Goal: Information Seeking & Learning: Learn about a topic

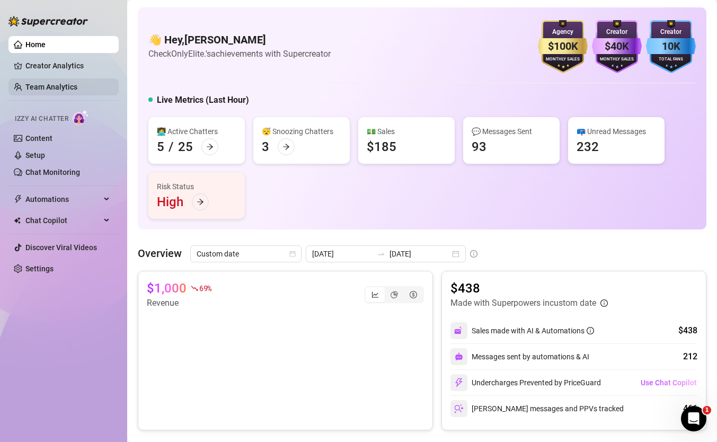
click at [73, 91] on link "Team Analytics" at bounding box center [51, 87] width 52 height 8
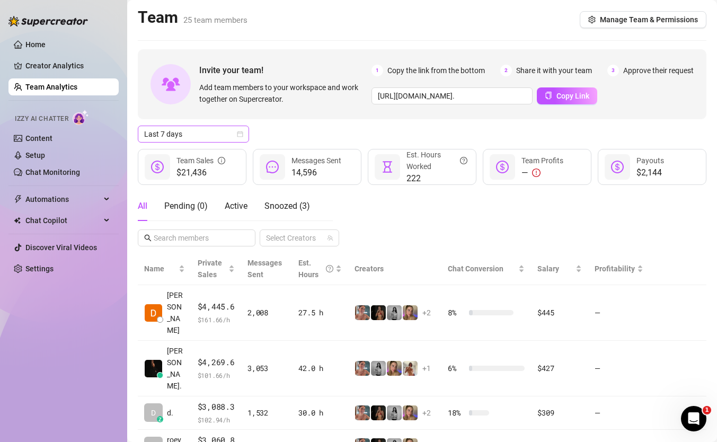
click at [242, 137] on icon "calendar" at bounding box center [241, 134] width 6 height 6
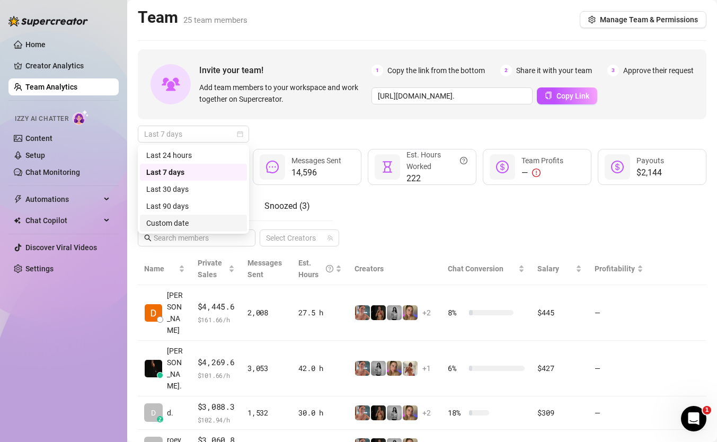
click at [214, 225] on div "Custom date" at bounding box center [193, 223] width 94 height 12
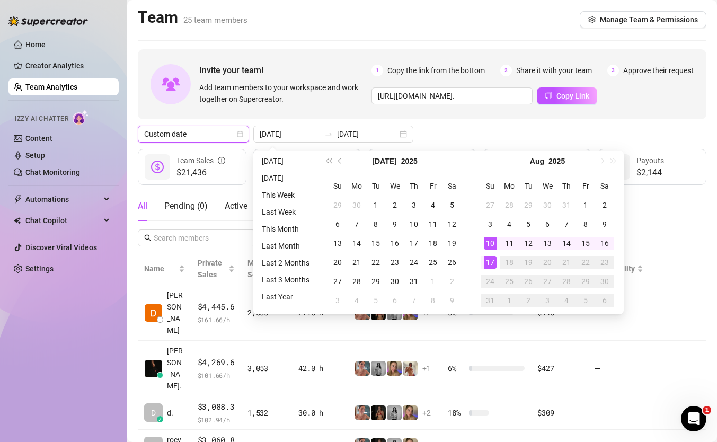
type input "[DATE]"
click at [490, 258] on div "17" at bounding box center [490, 262] width 13 height 13
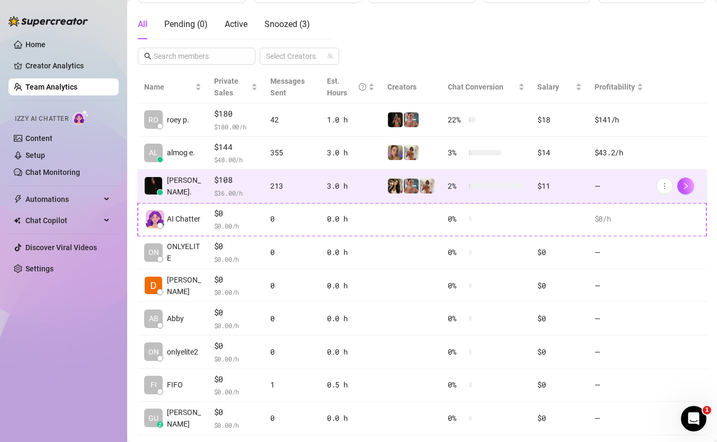
scroll to position [164, 0]
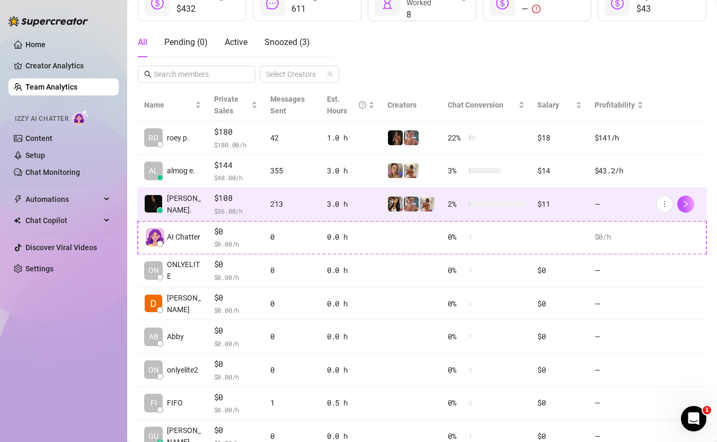
click at [280, 213] on td "213" at bounding box center [292, 204] width 57 height 33
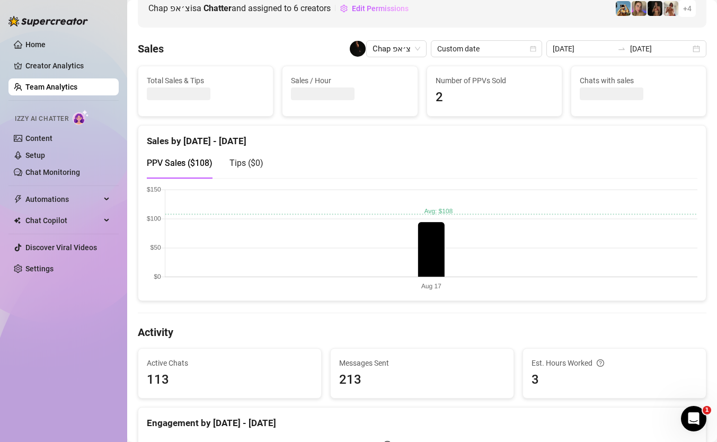
click at [252, 163] on span "Tips ( $0 )" at bounding box center [247, 163] width 34 height 10
click at [161, 154] on div "PPV Sales ( $108 )" at bounding box center [180, 163] width 66 height 30
click at [229, 164] on div "PPV Sales ( $108 ) Tips ( $0 )" at bounding box center [205, 163] width 117 height 30
click at [244, 164] on span "Tips ( $0 )" at bounding box center [247, 163] width 34 height 10
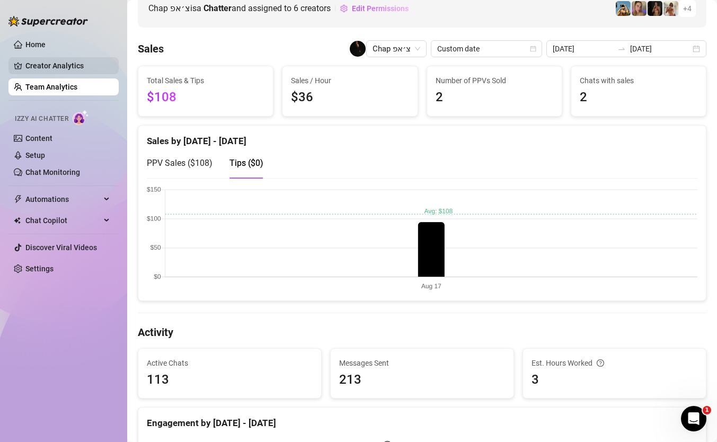
click at [59, 74] on link "Creator Analytics" at bounding box center [67, 65] width 85 height 17
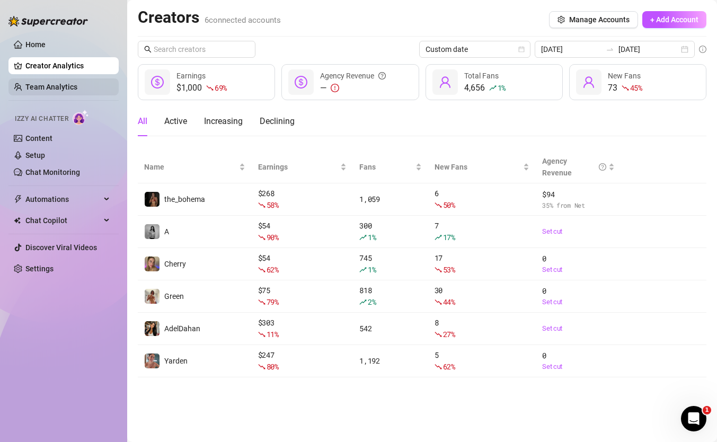
click at [59, 85] on link "Team Analytics" at bounding box center [51, 87] width 52 height 8
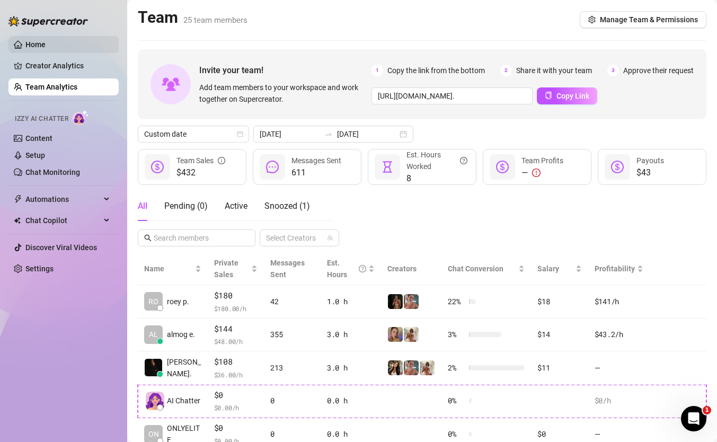
click at [46, 45] on link "Home" at bounding box center [35, 44] width 20 height 8
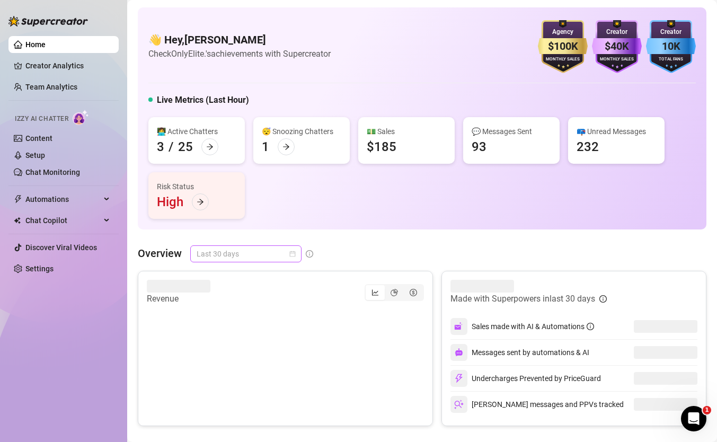
click at [278, 253] on span "Last 30 days" at bounding box center [246, 254] width 99 height 16
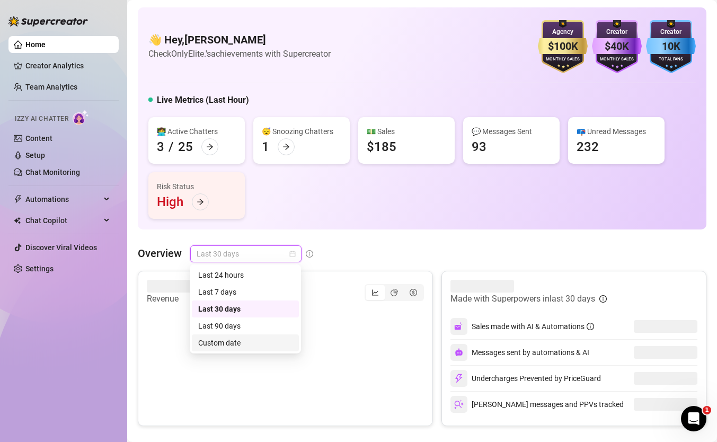
click at [264, 339] on div "Custom date" at bounding box center [245, 343] width 94 height 12
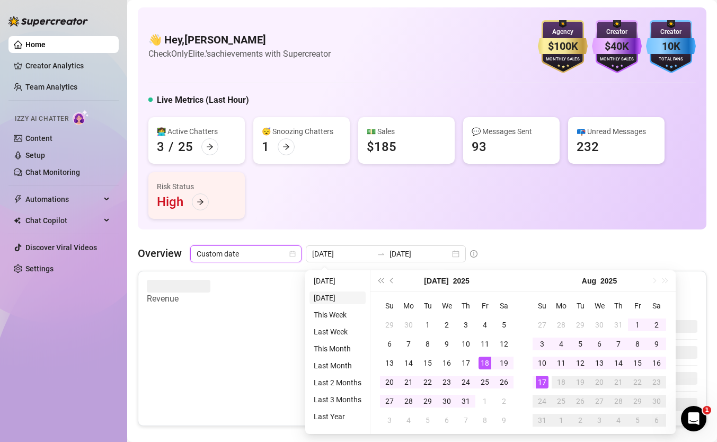
type input "2025-08-16"
type input "[DATE]"
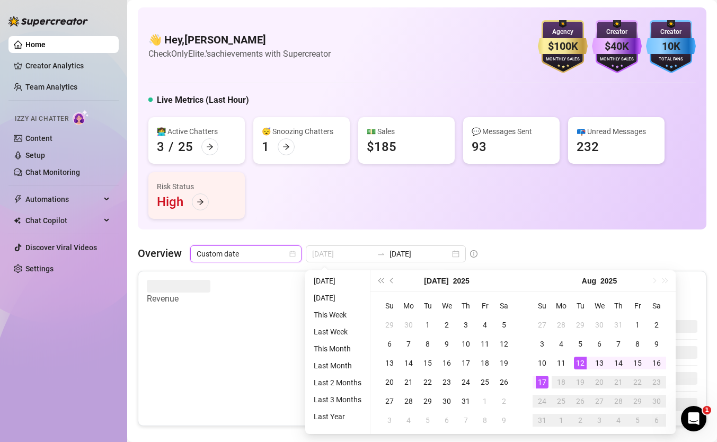
type input "[DATE]"
click at [543, 383] on div "17" at bounding box center [542, 382] width 13 height 13
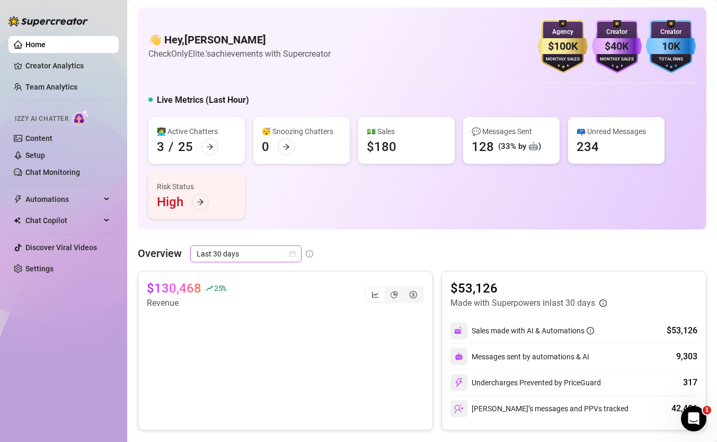
click at [279, 249] on span "Last 30 days" at bounding box center [246, 254] width 99 height 16
click at [272, 255] on span "Last 30 days" at bounding box center [246, 254] width 99 height 16
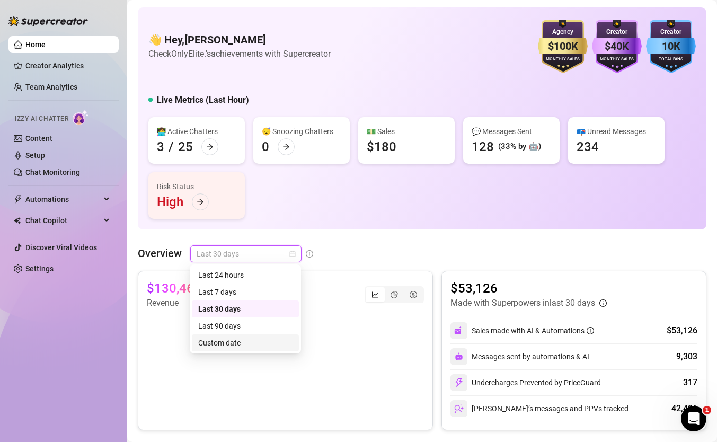
click at [247, 344] on div "Custom date" at bounding box center [245, 343] width 94 height 12
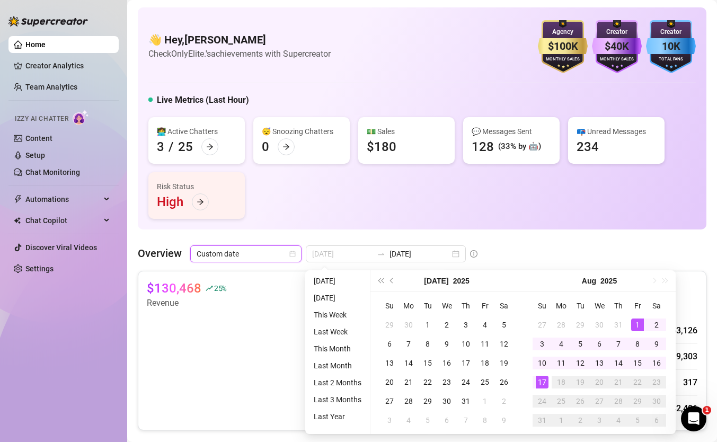
type input "2025-08-01"
click at [642, 322] on div "1" at bounding box center [637, 325] width 13 height 13
type input "[DATE]"
click at [536, 381] on div "17" at bounding box center [542, 382] width 13 height 13
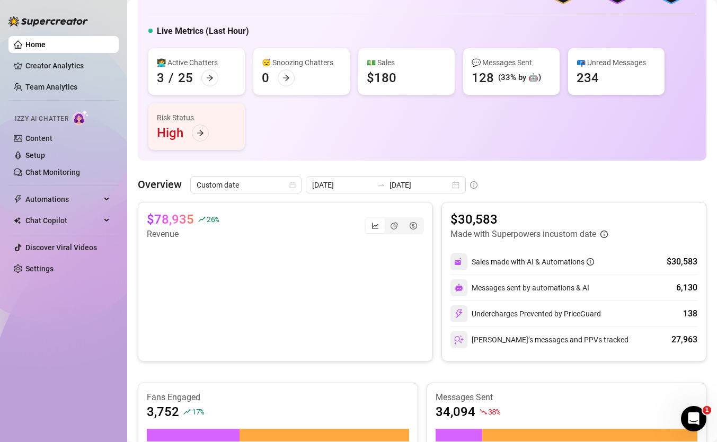
scroll to position [67, 0]
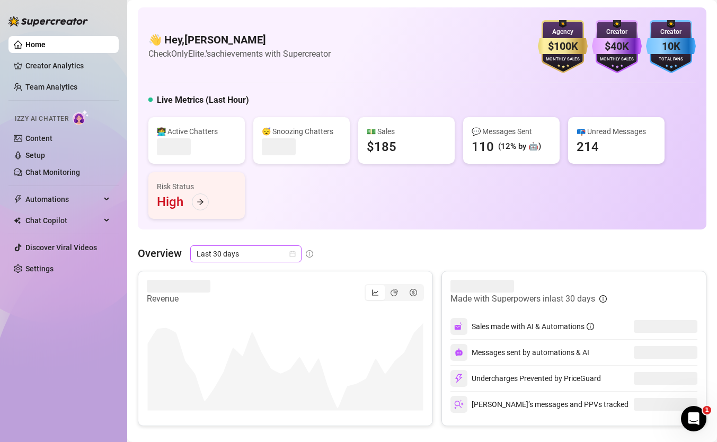
click at [269, 257] on span "Last 30 days" at bounding box center [246, 254] width 99 height 16
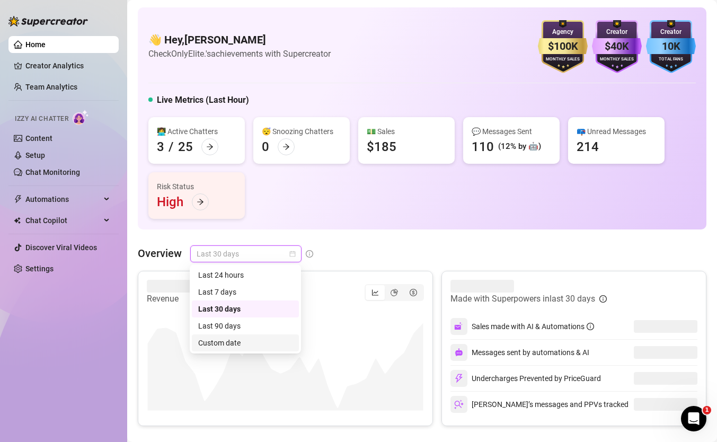
click at [265, 352] on div "Last 90 days Custom date Last 24 hours Last 7 days Last 30 days Last 90 days Cu…" at bounding box center [245, 309] width 111 height 89
click at [265, 345] on div "Custom date" at bounding box center [245, 343] width 94 height 12
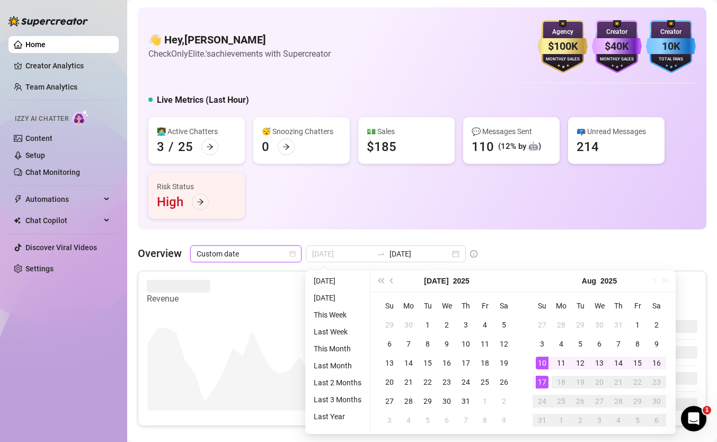
type input "[DATE]"
click at [541, 380] on div "17" at bounding box center [542, 382] width 13 height 13
click at [540, 380] on div "17" at bounding box center [542, 382] width 13 height 13
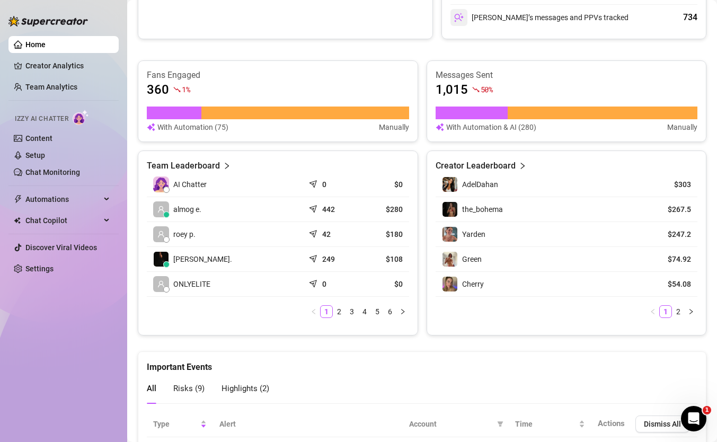
scroll to position [392, 0]
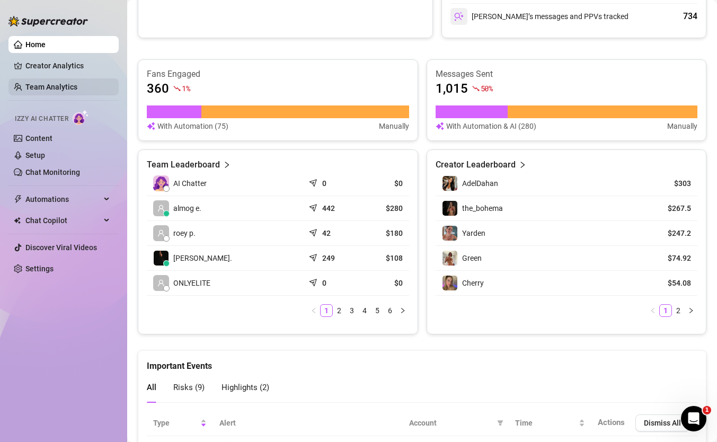
click at [44, 91] on link "Team Analytics" at bounding box center [51, 87] width 52 height 8
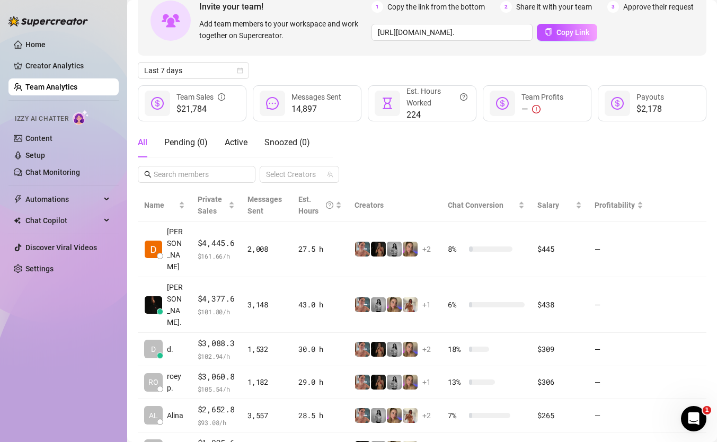
scroll to position [51, 0]
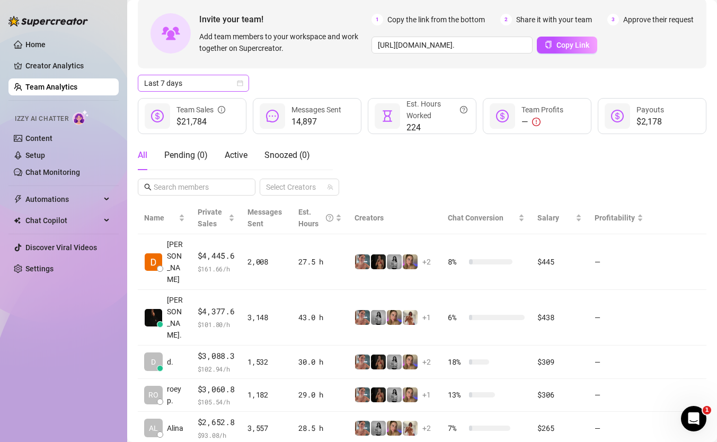
click at [241, 83] on icon "calendar" at bounding box center [240, 83] width 6 height 6
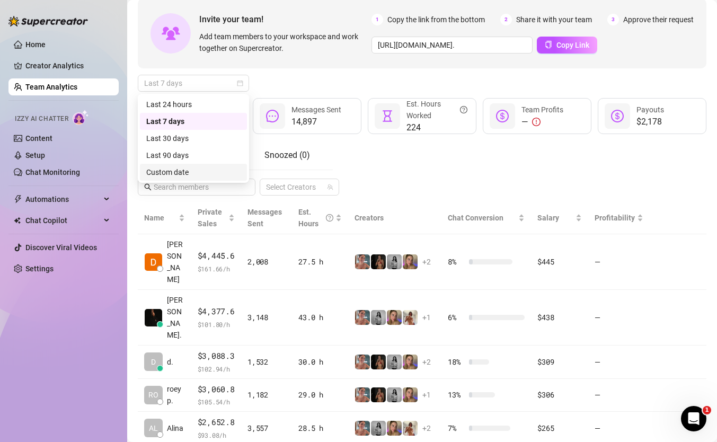
click at [230, 171] on div "Custom date" at bounding box center [193, 172] width 94 height 12
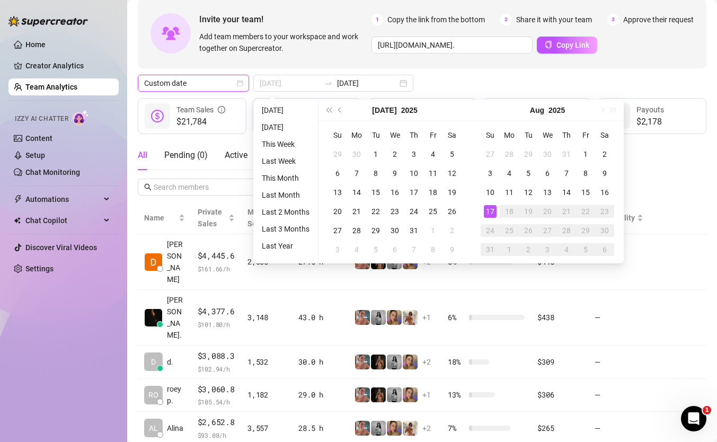
type input "[DATE]"
click at [494, 214] on div "17" at bounding box center [490, 211] width 13 height 13
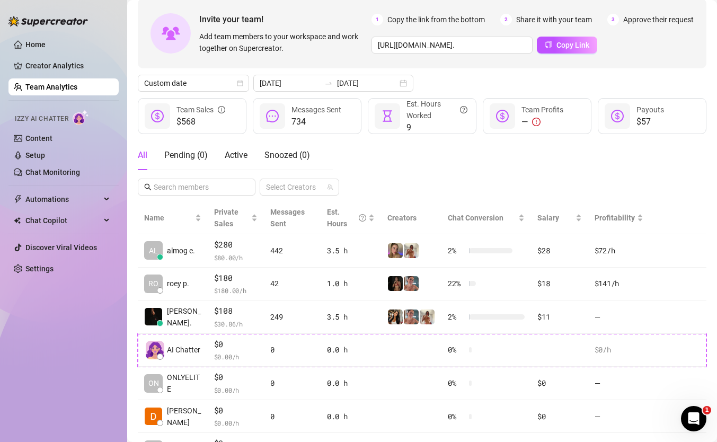
click at [565, 144] on div "All Pending ( 0 ) Active Snoozed ( 0 ) Select Creators" at bounding box center [422, 168] width 569 height 55
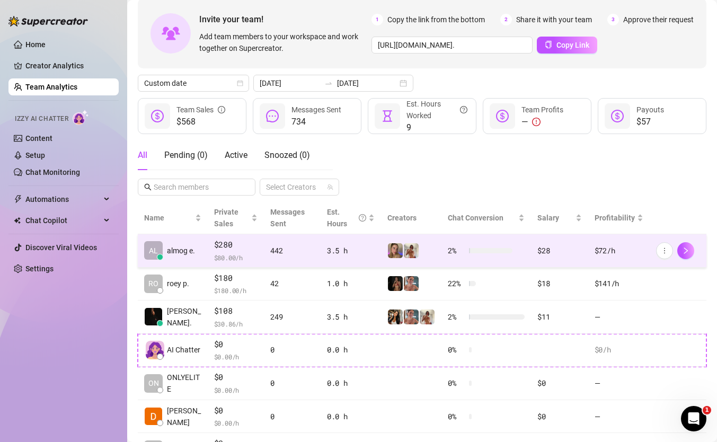
click at [326, 261] on td "3.5 h" at bounding box center [351, 250] width 60 height 33
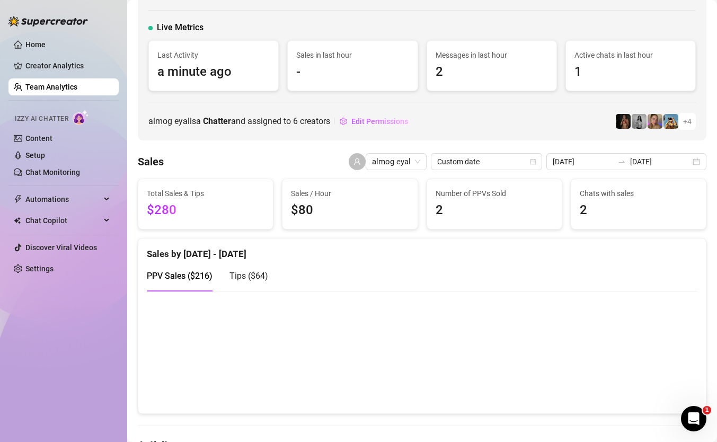
click at [238, 274] on span "Tips ( $64 )" at bounding box center [249, 276] width 39 height 10
click at [195, 275] on span "PPV Sales ( $216 )" at bounding box center [180, 276] width 66 height 10
click at [420, 162] on span "almog eyal" at bounding box center [396, 162] width 48 height 16
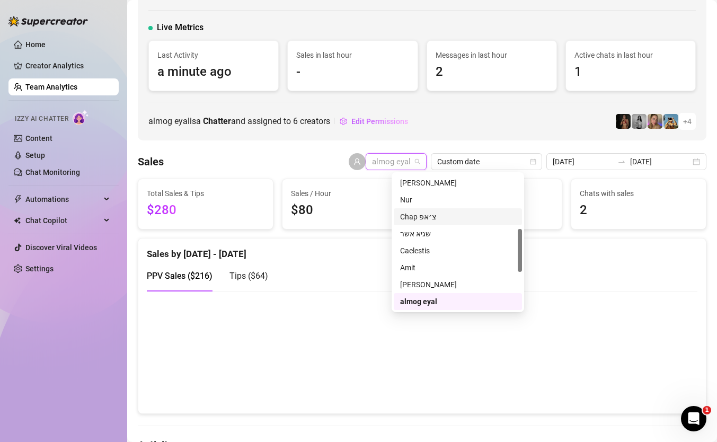
click at [451, 216] on div "Chap צ׳אפ" at bounding box center [458, 217] width 116 height 12
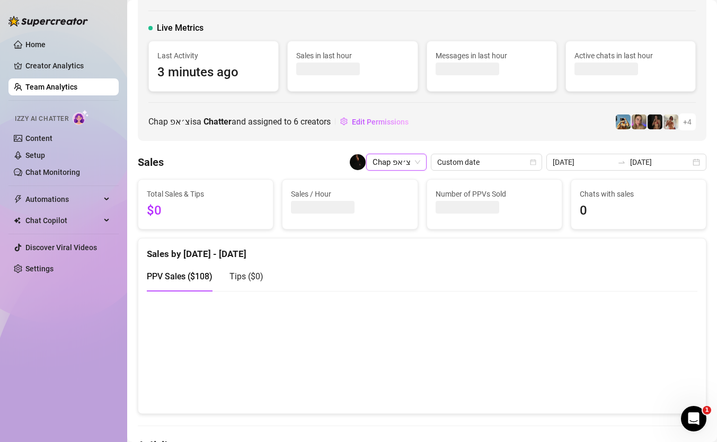
click at [318, 156] on div "Sales Chap צ׳אפ Chap צ׳אפ Custom date 2025-08-17 2025-08-17" at bounding box center [422, 162] width 569 height 17
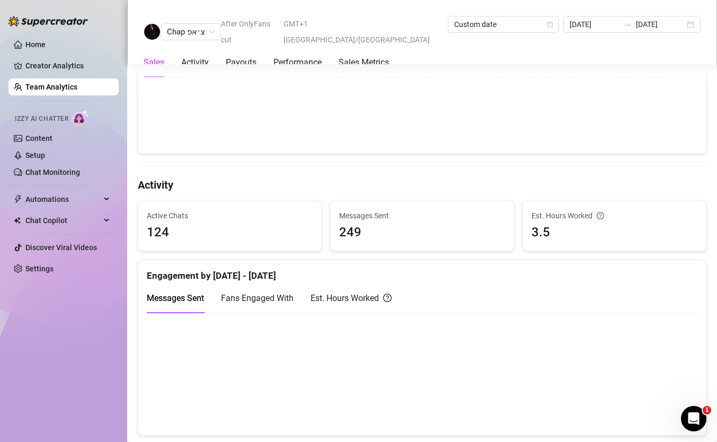
scroll to position [321, 0]
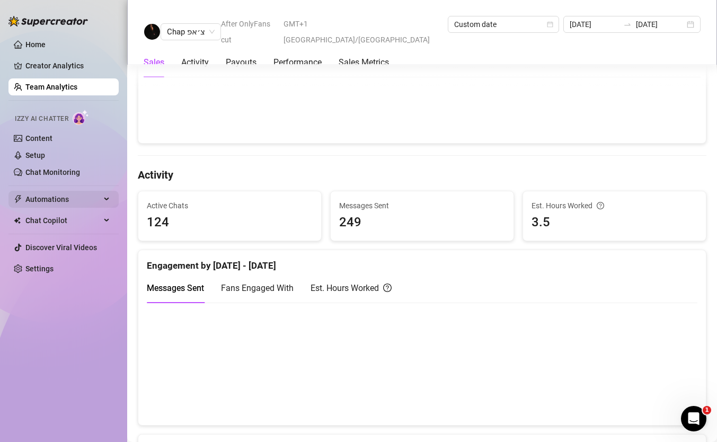
click at [81, 201] on span "Automations" at bounding box center [62, 199] width 75 height 17
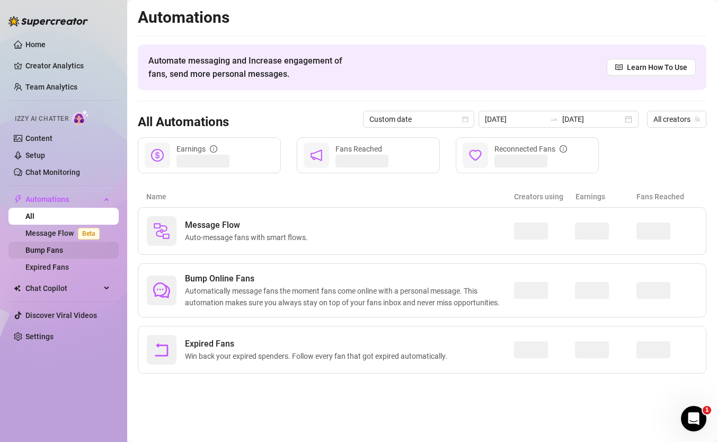
click at [63, 251] on link "Bump Fans" at bounding box center [44, 250] width 38 height 8
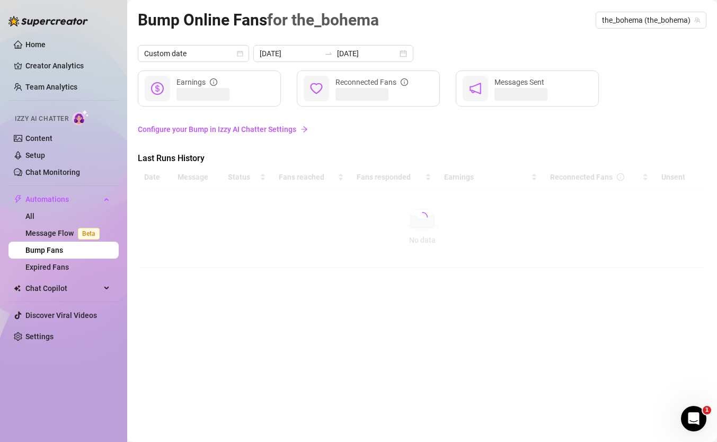
click at [238, 126] on link "Configure your Bump in Izzy AI Chatter Settings" at bounding box center [422, 130] width 569 height 12
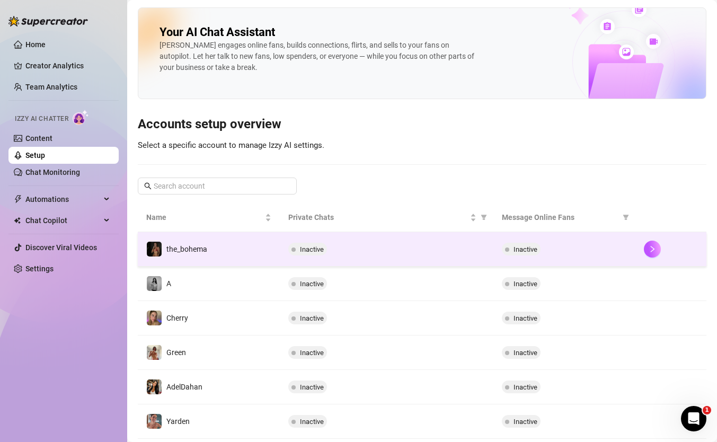
click at [230, 236] on td "the_bohema" at bounding box center [209, 249] width 142 height 34
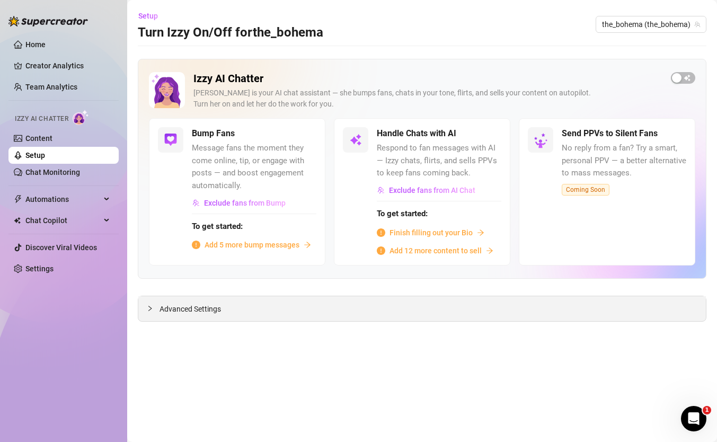
click at [230, 312] on div "Advanced Settings" at bounding box center [422, 308] width 568 height 25
click at [204, 308] on span "Advanced Settings" at bounding box center [191, 309] width 62 height 12
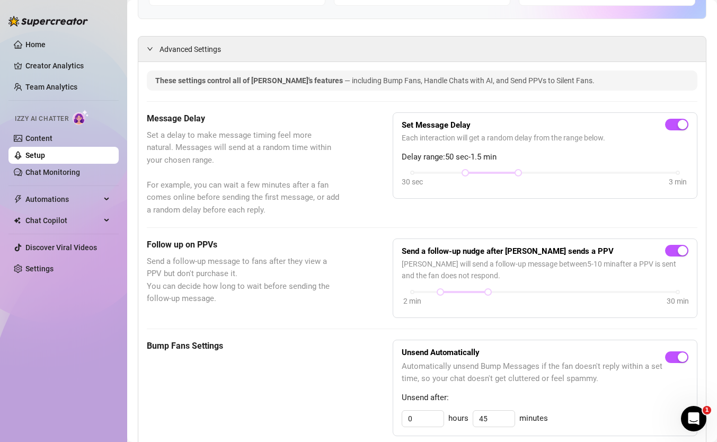
scroll to position [256, 0]
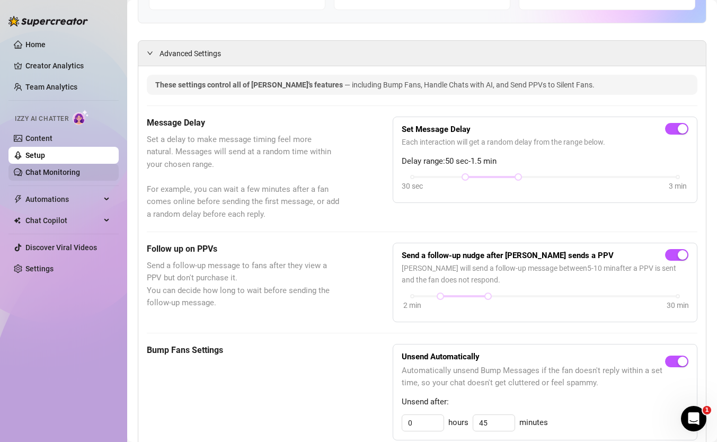
click at [80, 176] on link "Chat Monitoring" at bounding box center [52, 172] width 55 height 8
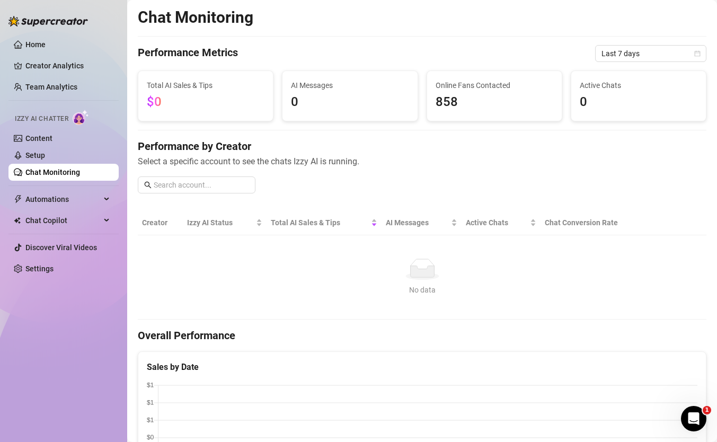
click at [60, 78] on ul "Home Creator Analytics Team Analytics Izzy AI Chatter Content Setup Chat Monito…" at bounding box center [63, 157] width 110 height 250
click at [60, 83] on link "Team Analytics" at bounding box center [51, 87] width 52 height 8
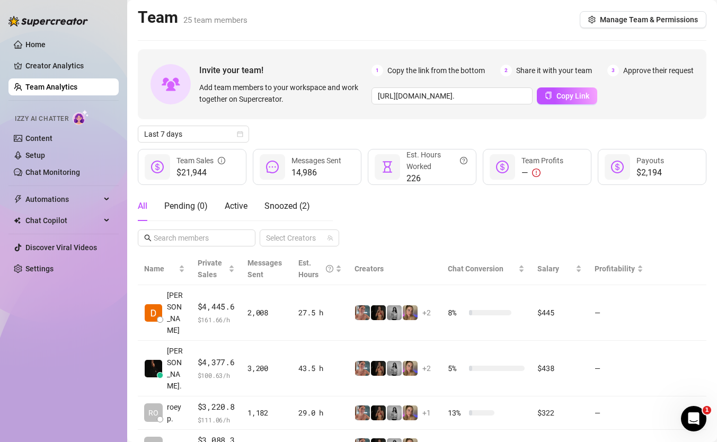
click at [223, 146] on div "Invite your team! Add team members to your workspace and work together on Super…" at bounding box center [422, 370] width 569 height 643
click at [227, 135] on span "Last 7 days" at bounding box center [193, 134] width 99 height 16
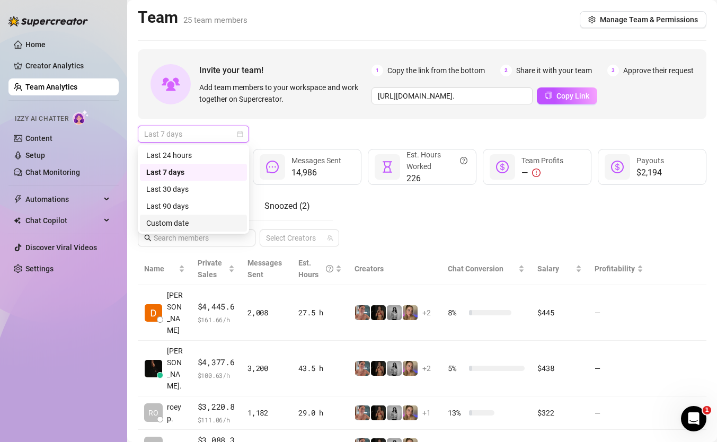
click at [231, 228] on div "Custom date" at bounding box center [193, 223] width 94 height 12
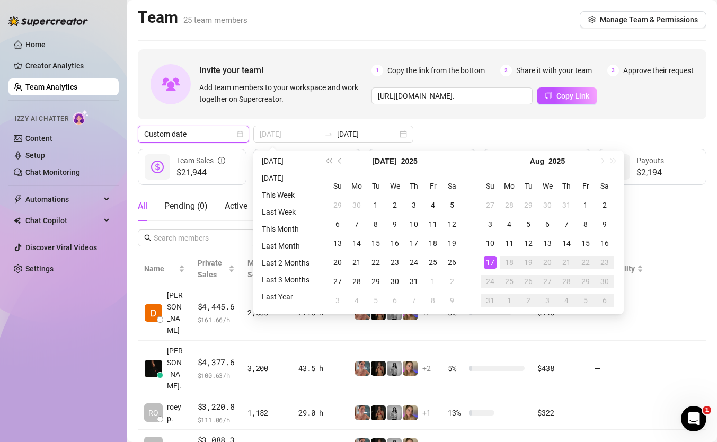
type input "[DATE]"
click at [490, 263] on div "17" at bounding box center [490, 262] width 13 height 13
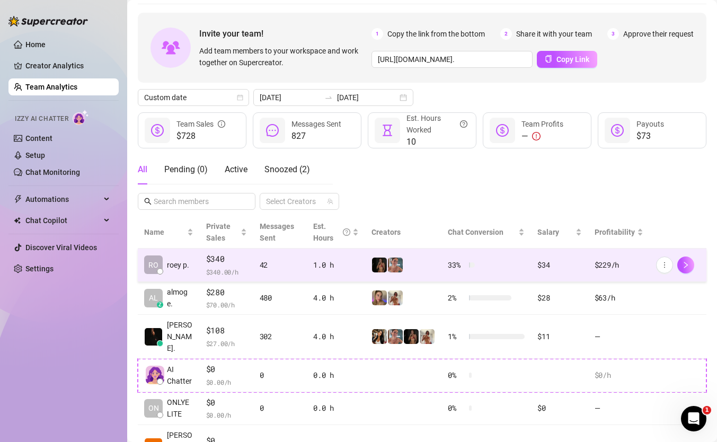
scroll to position [38, 0]
click at [370, 265] on td at bounding box center [403, 264] width 76 height 33
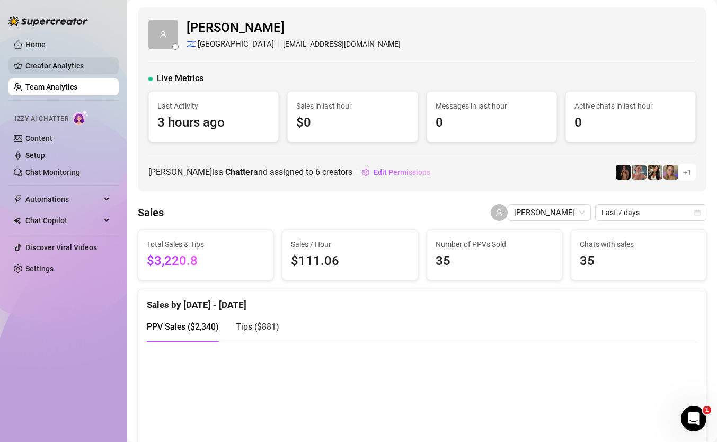
click at [83, 65] on link "Creator Analytics" at bounding box center [67, 65] width 85 height 17
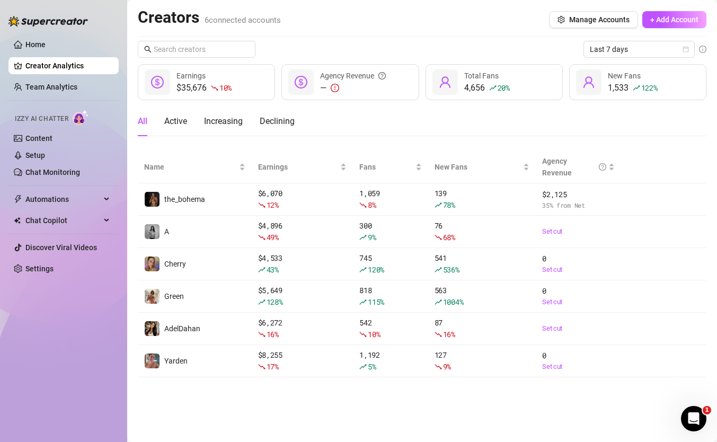
click at [629, 58] on div "Last 7 days $35,676 10 % Earnings — Agency Revenue 4,656 20 % Total Fans 1,533 …" at bounding box center [422, 209] width 569 height 337
click at [629, 56] on span "Last 7 days" at bounding box center [639, 49] width 99 height 16
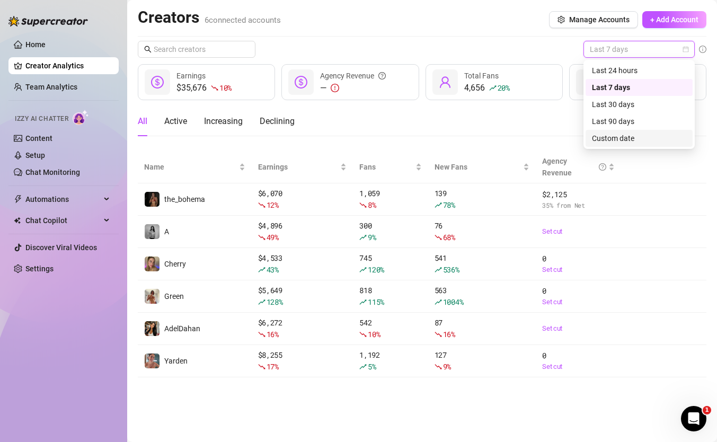
click at [611, 142] on div "Custom date" at bounding box center [639, 139] width 94 height 12
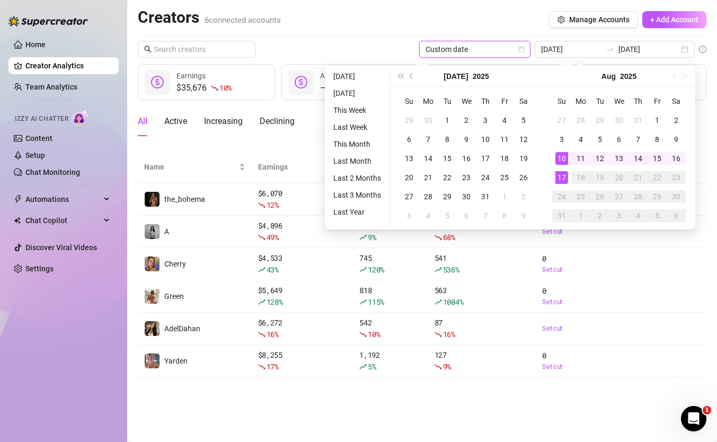
type input "[DATE]"
click at [566, 177] on div "17" at bounding box center [562, 177] width 13 height 13
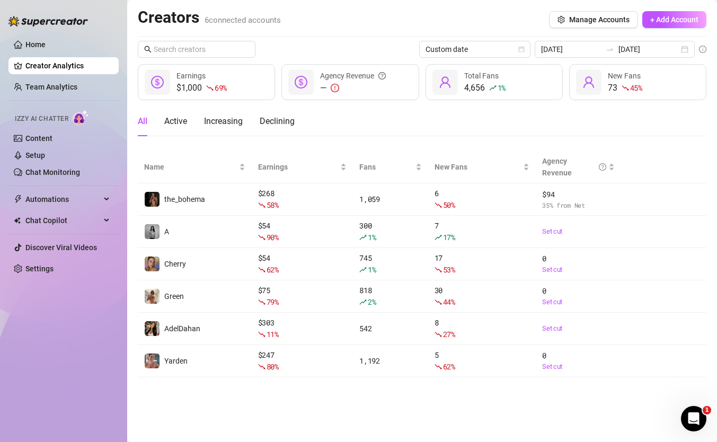
click at [219, 83] on span "69 %" at bounding box center [221, 88] width 12 height 10
click at [45, 77] on ul "Home Creator Analytics Team Analytics Izzy AI Chatter Content Setup Chat Monito…" at bounding box center [63, 157] width 110 height 250
click at [43, 90] on link "Team Analytics" at bounding box center [51, 87] width 52 height 8
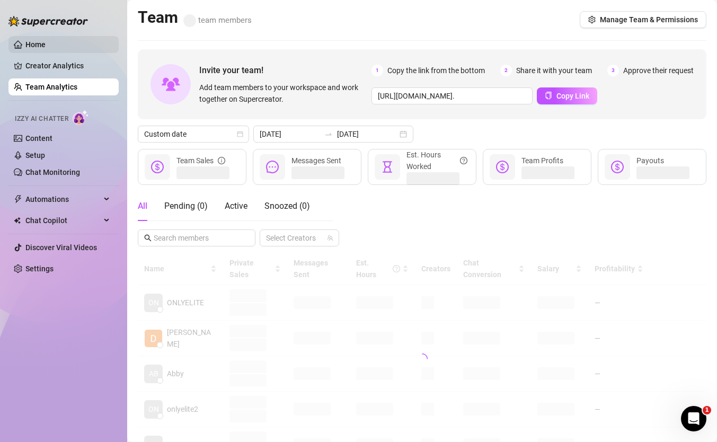
click at [46, 47] on link "Home" at bounding box center [35, 44] width 20 height 8
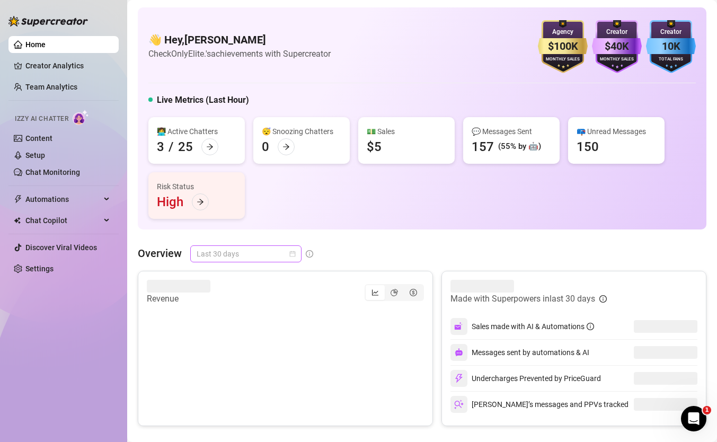
click at [251, 250] on span "Last 30 days" at bounding box center [246, 254] width 99 height 16
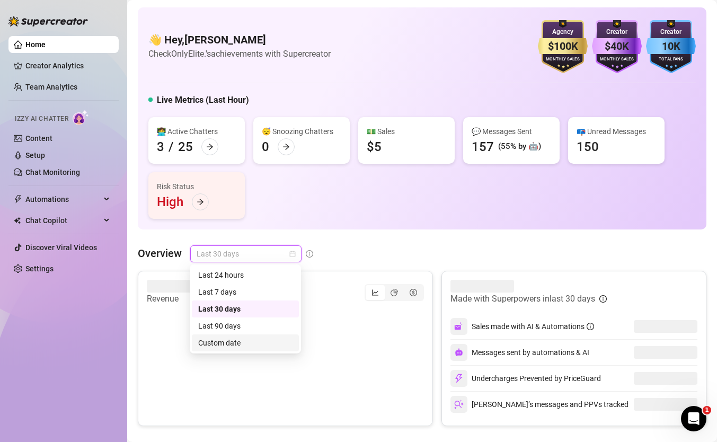
click at [236, 346] on div "Custom date" at bounding box center [245, 343] width 94 height 12
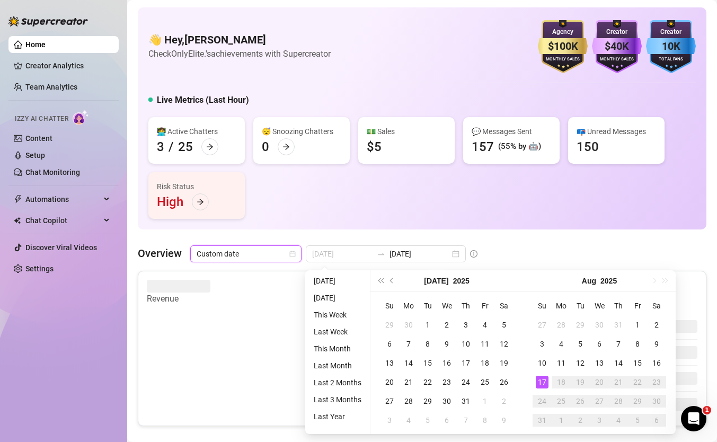
type input "[DATE]"
click at [540, 379] on div "17" at bounding box center [542, 382] width 13 height 13
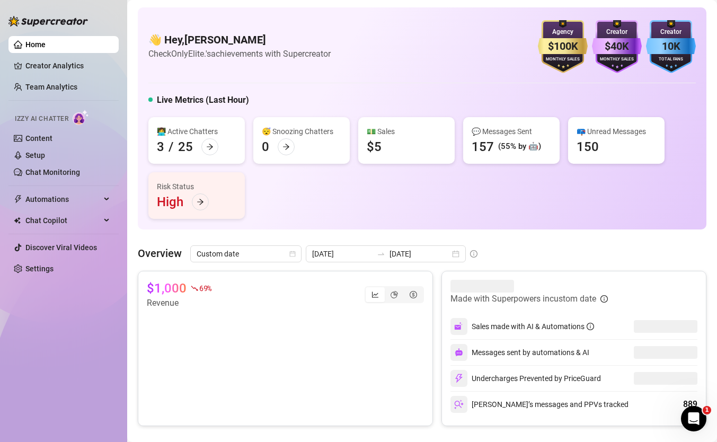
click at [393, 330] on canvas at bounding box center [285, 363] width 277 height 106
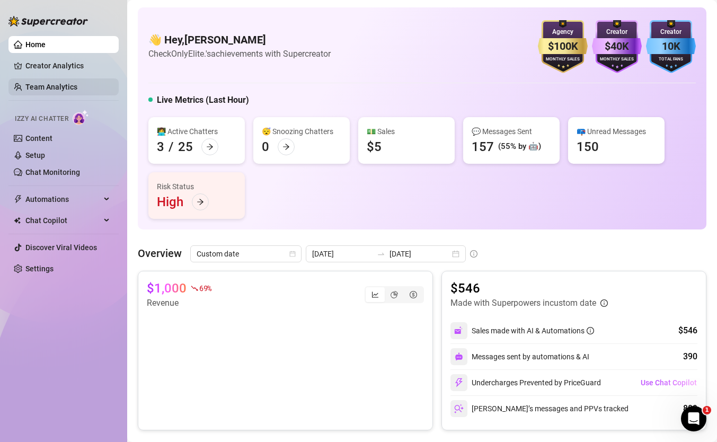
click at [48, 83] on link "Team Analytics" at bounding box center [51, 87] width 52 height 8
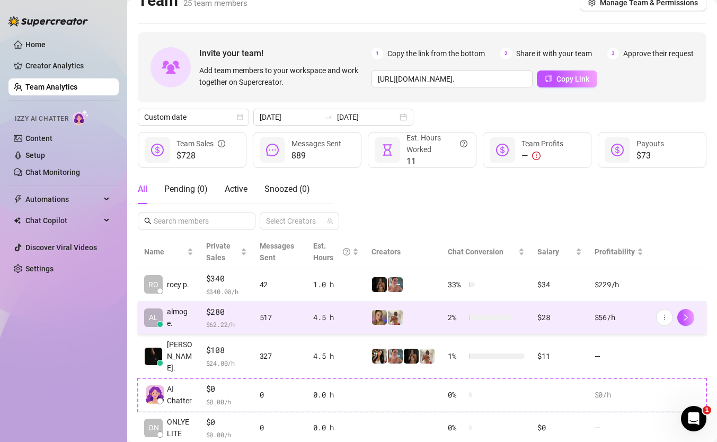
scroll to position [20, 0]
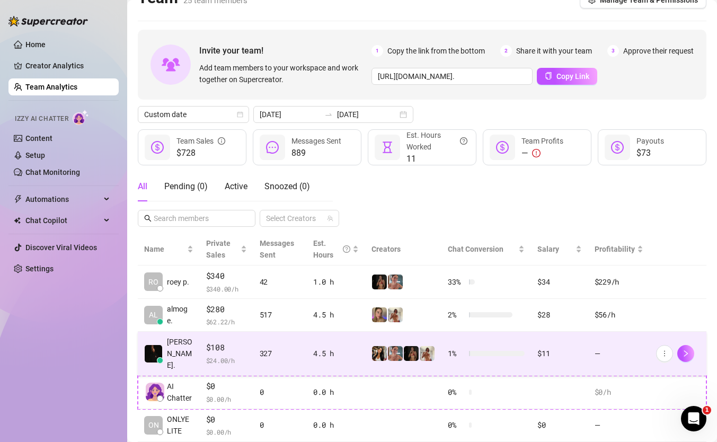
click at [261, 348] on div "327" at bounding box center [280, 354] width 41 height 12
